Goal: Find specific page/section: Find specific page/section

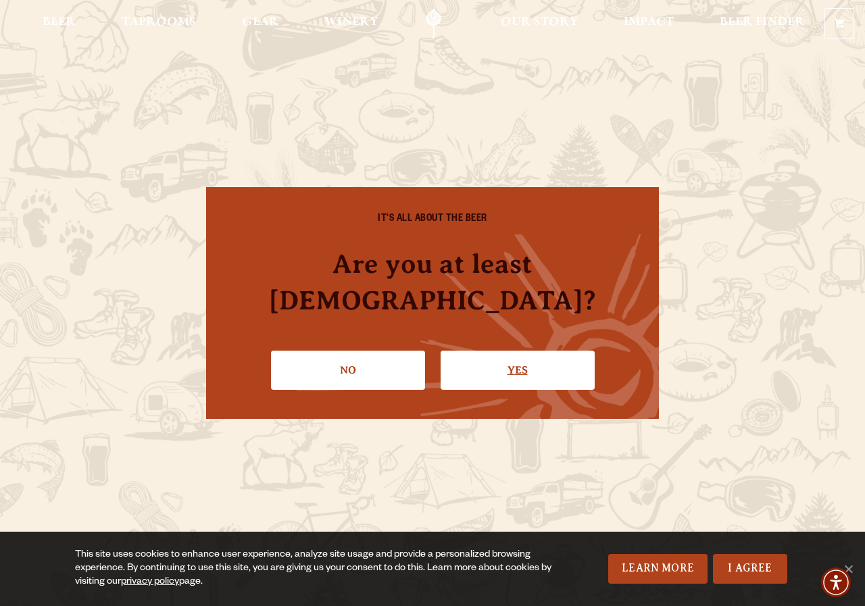
click at [516, 351] on link "Yes" at bounding box center [517, 370] width 154 height 39
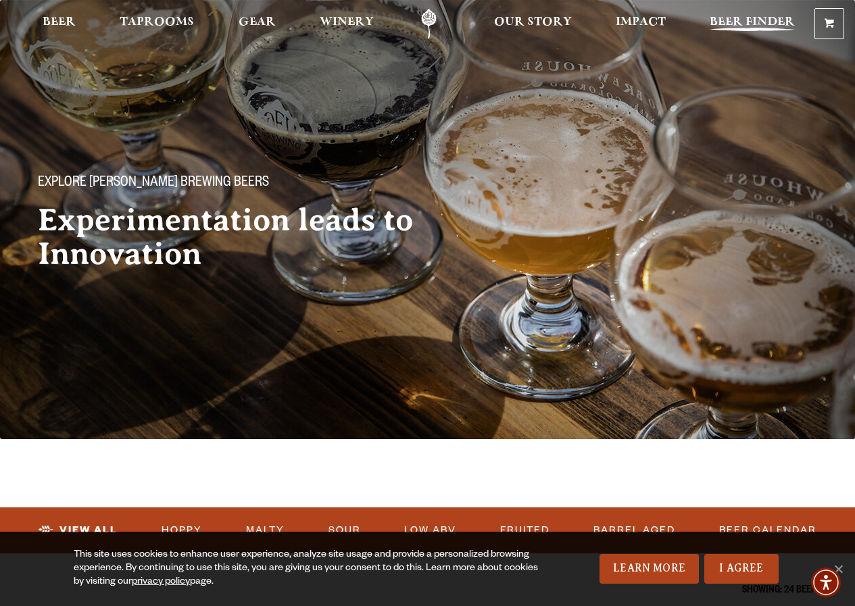
click at [727, 18] on span "Beer Finder" at bounding box center [751, 22] width 85 height 11
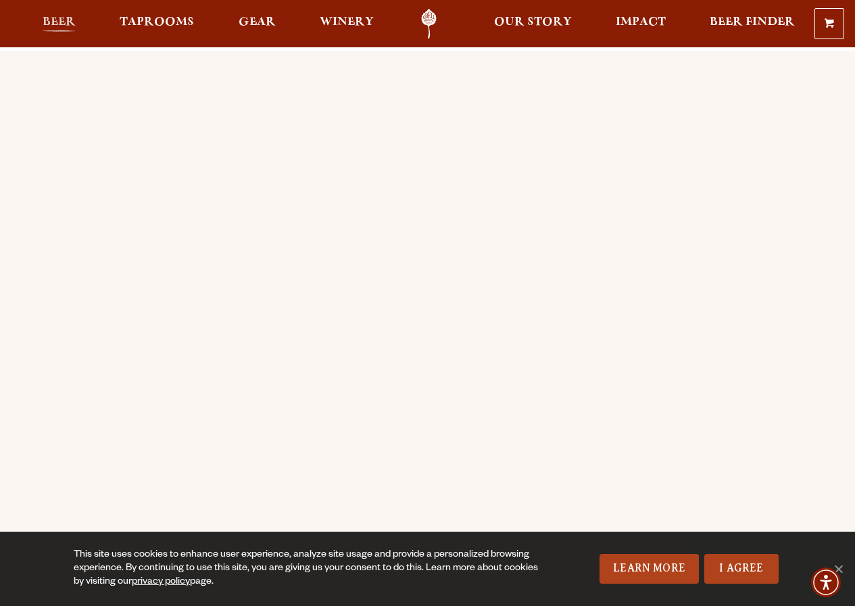
click at [55, 19] on span "Beer" at bounding box center [59, 22] width 33 height 11
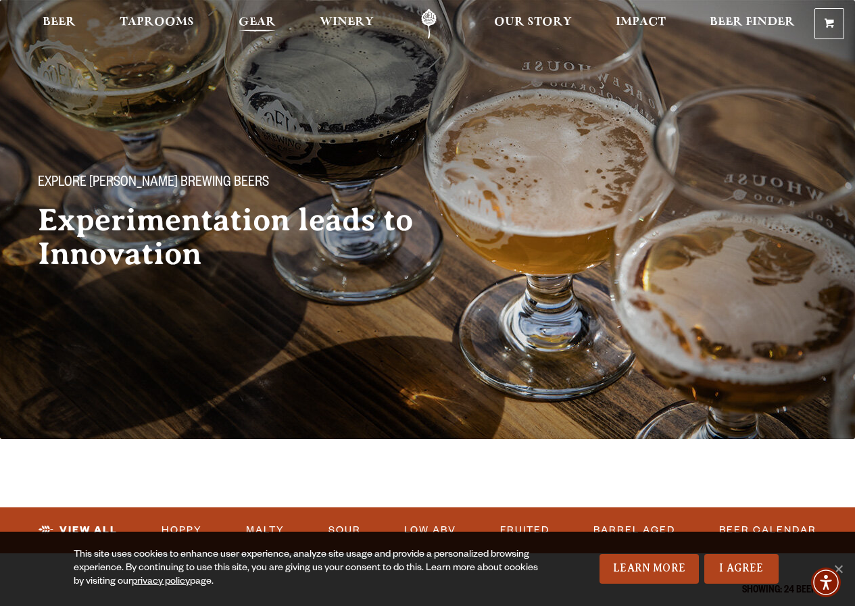
click at [253, 18] on span "Gear" at bounding box center [256, 22] width 37 height 11
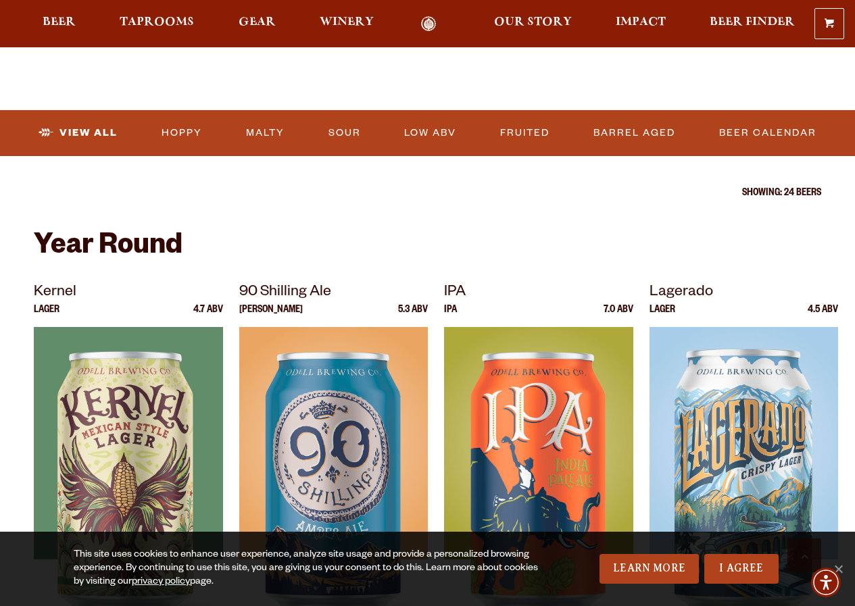
scroll to position [402, 0]
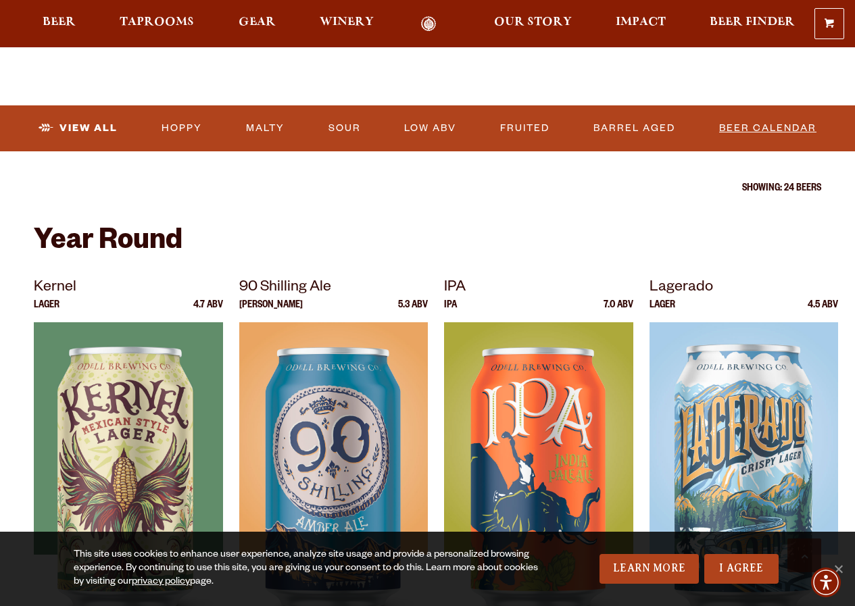
click at [738, 126] on link "Beer Calendar" at bounding box center [767, 128] width 108 height 31
